Goal: Task Accomplishment & Management: Manage account settings

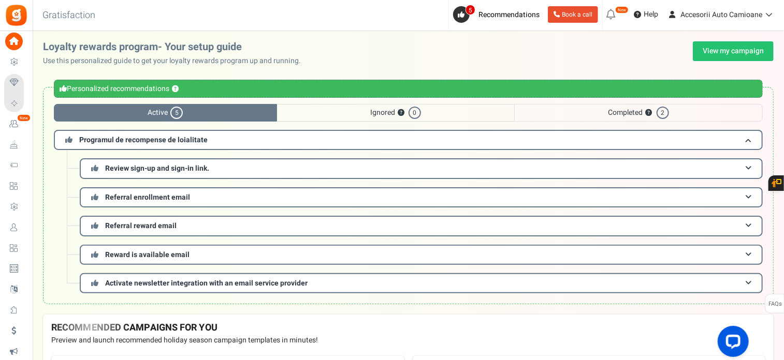
drag, startPoint x: 34, startPoint y: 227, endPoint x: 49, endPoint y: 228, distance: 15.0
click at [0, 0] on span "Users" at bounding box center [0, 0] width 0 height 0
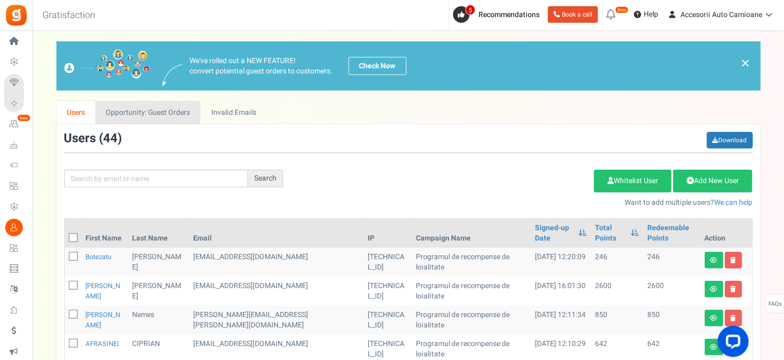
click at [139, 109] on link "Opportunity: Guest Orders" at bounding box center [147, 112] width 105 height 23
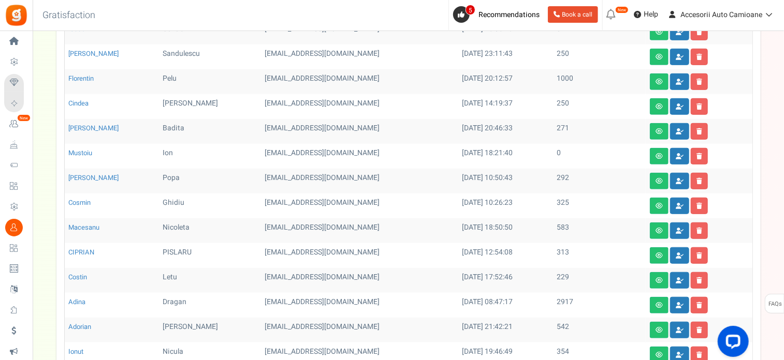
scroll to position [259, 0]
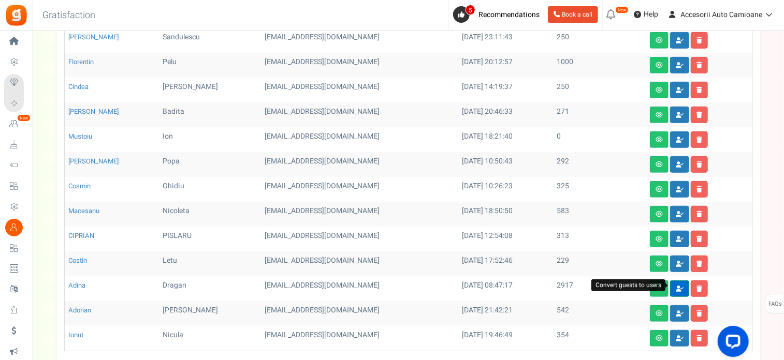
click at [676, 287] on icon at bounding box center [680, 289] width 8 height 6
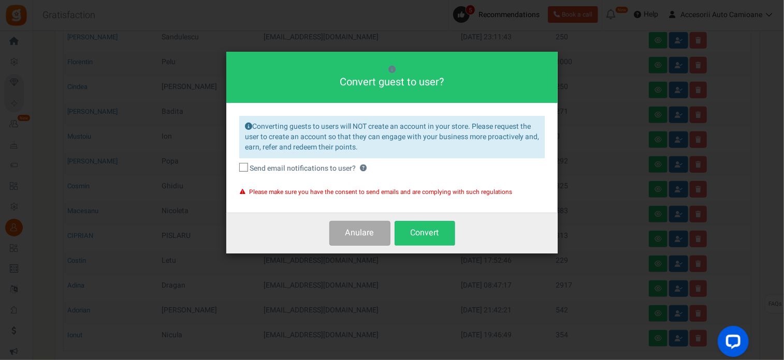
click at [244, 169] on icon at bounding box center [244, 168] width 7 height 7
click at [236, 169] on input "Send email notifications to user? ?" at bounding box center [232, 169] width 7 height 7
checkbox input "true"
click at [416, 236] on button "Convert" at bounding box center [424, 233] width 61 height 24
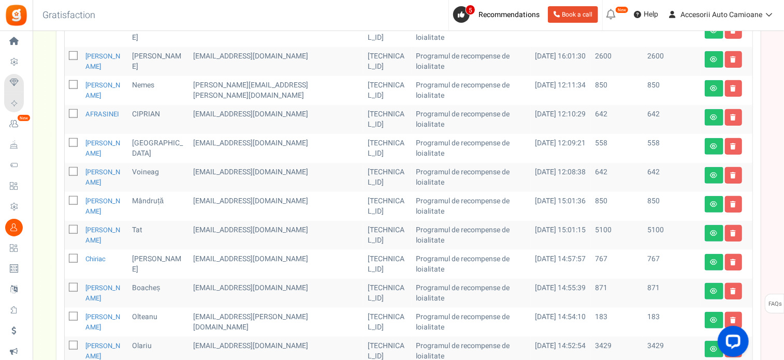
scroll to position [0, 0]
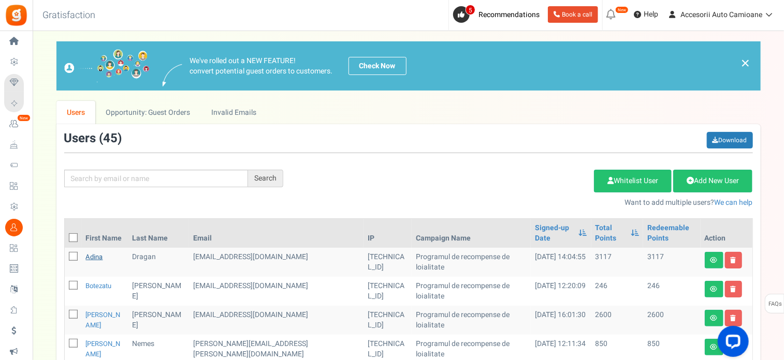
click at [94, 252] on link "Adina" at bounding box center [94, 257] width 17 height 10
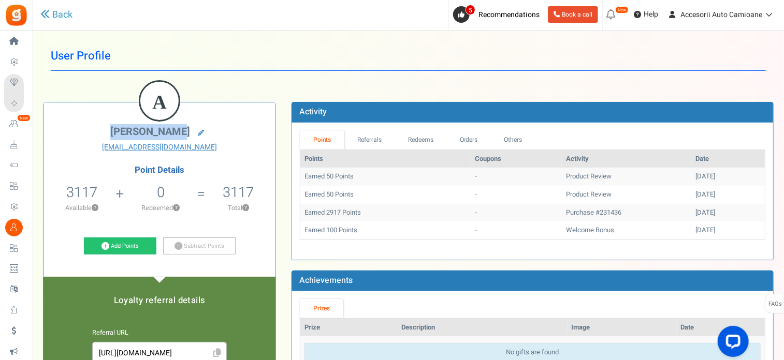
drag, startPoint x: 182, startPoint y: 131, endPoint x: 119, endPoint y: 134, distance: 63.7
click at [119, 134] on span "[PERSON_NAME]" at bounding box center [150, 131] width 80 height 15
copy span "[PERSON_NAME]"
